Goal: Navigation & Orientation: Find specific page/section

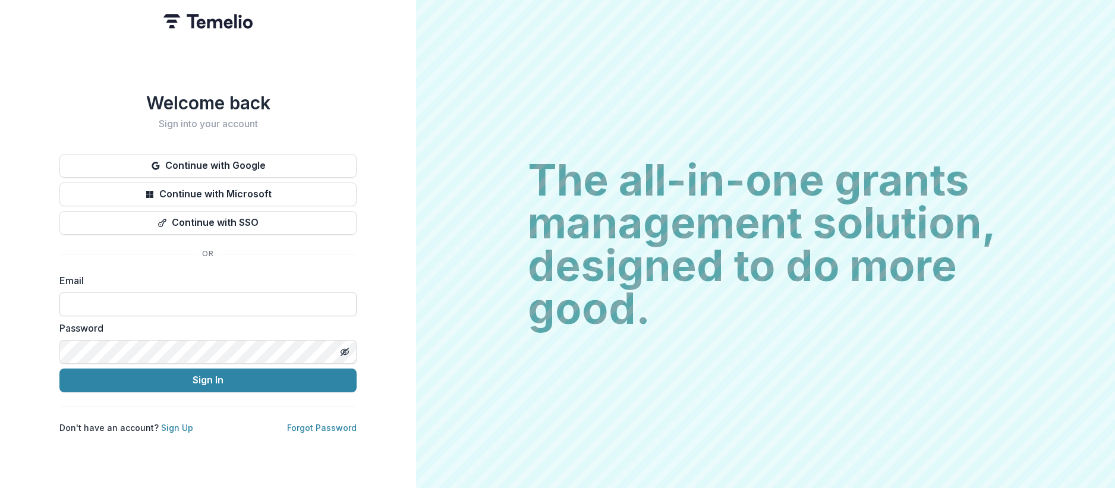
click at [105, 300] on input at bounding box center [207, 304] width 297 height 24
type input "**********"
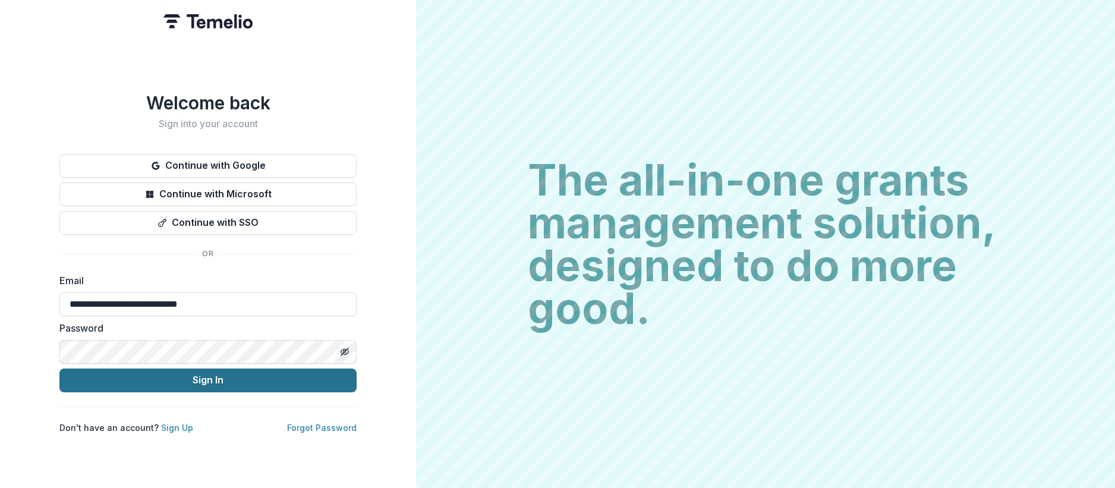
click at [137, 374] on button "Sign In" at bounding box center [207, 381] width 297 height 24
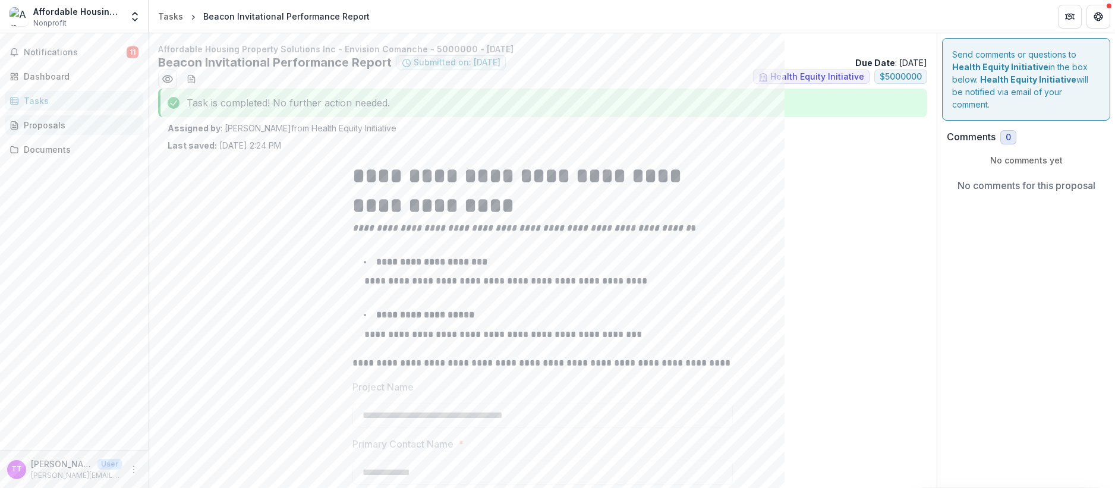
click at [52, 128] on div "Proposals" at bounding box center [79, 125] width 110 height 12
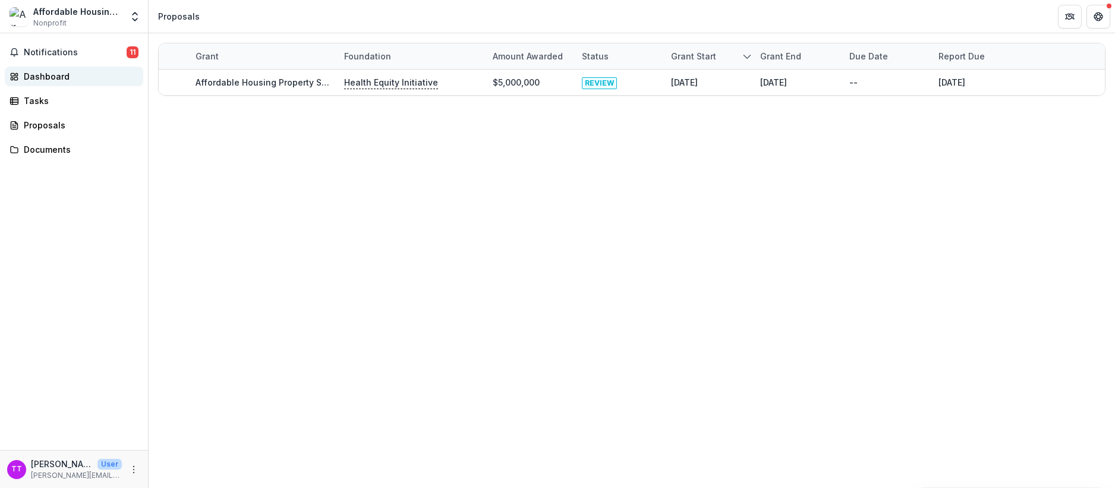
click at [43, 77] on div "Dashboard" at bounding box center [79, 76] width 110 height 12
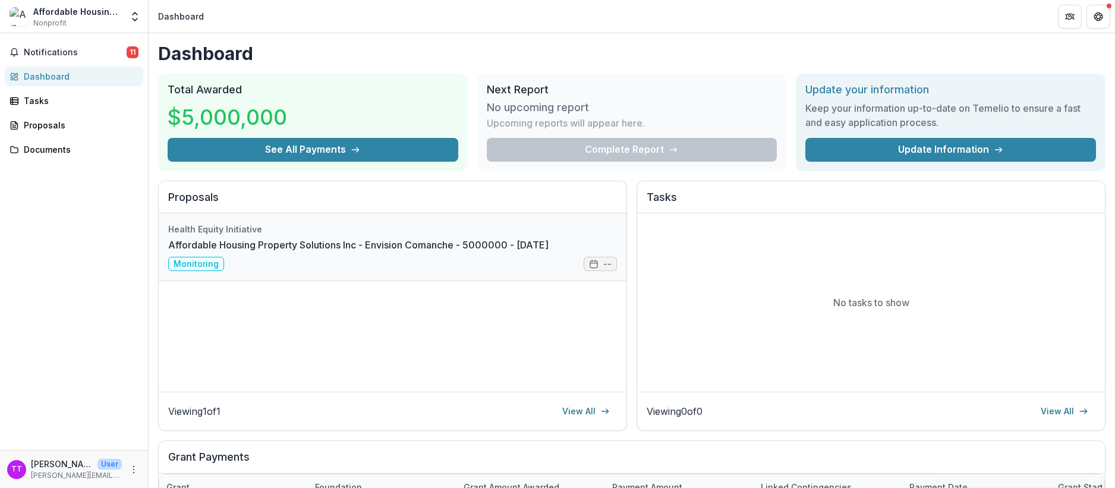
click at [460, 251] on link "Affordable Housing Property Solutions Inc - Envision Comanche - 5000000 - [DATE]" at bounding box center [358, 245] width 380 height 14
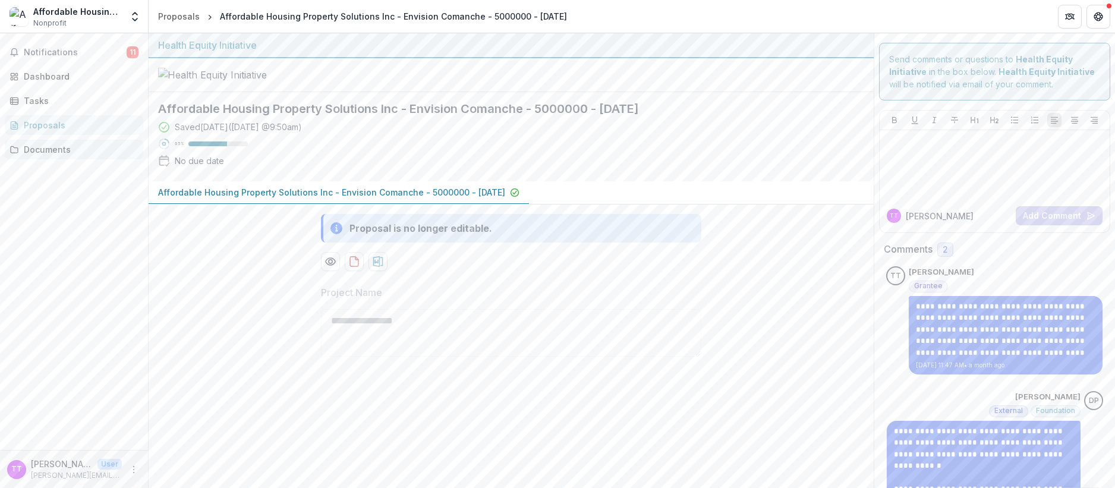
click at [95, 153] on div "Documents" at bounding box center [79, 149] width 110 height 12
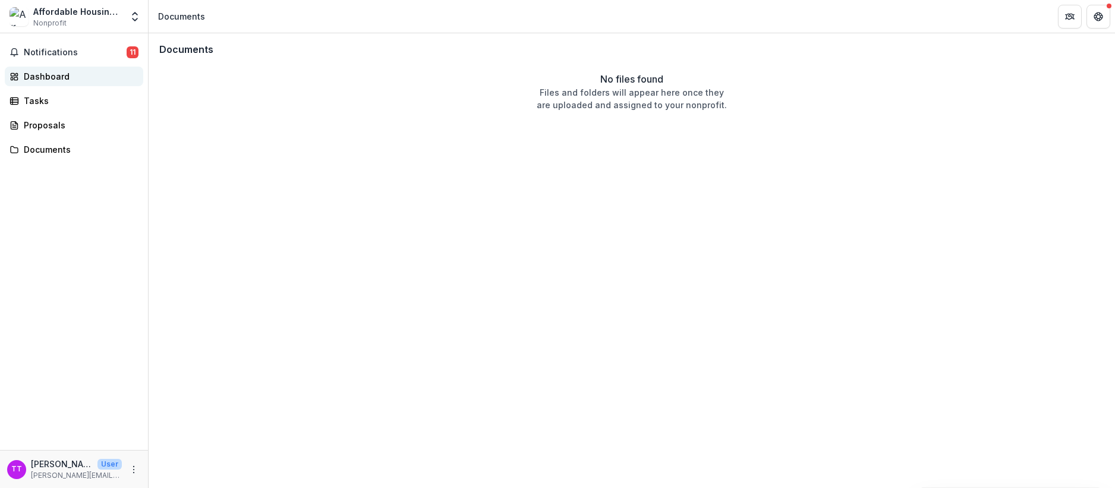
click at [73, 77] on div "Dashboard" at bounding box center [79, 76] width 110 height 12
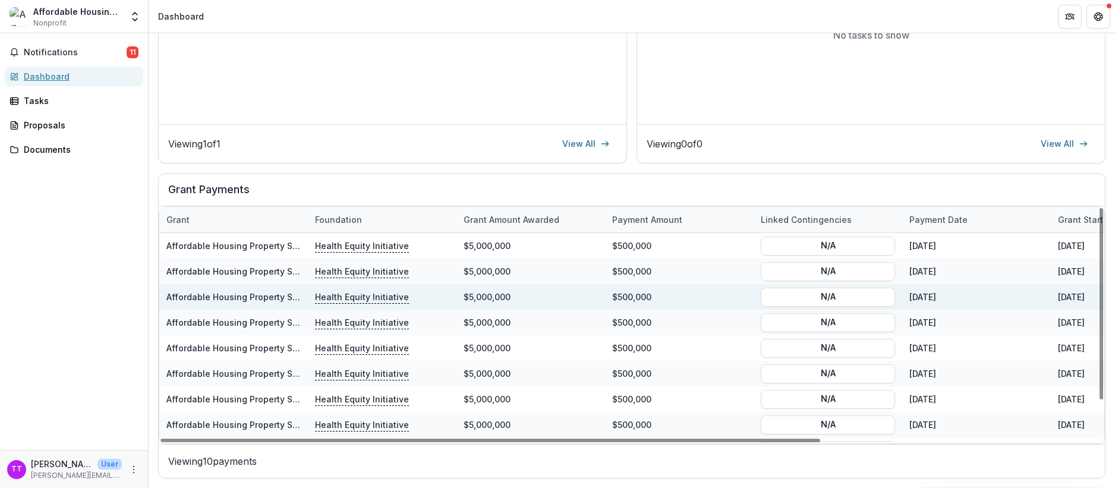
scroll to position [45, 0]
